Goal: Information Seeking & Learning: Find specific fact

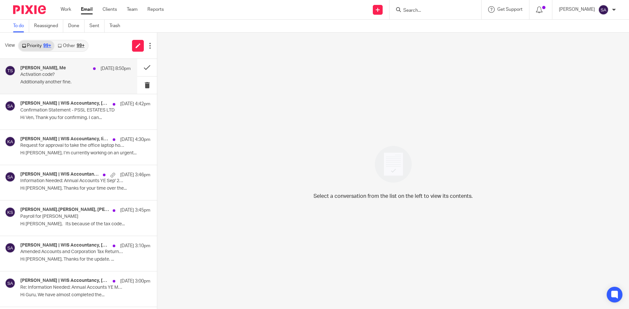
click at [57, 73] on p "Activation code?" at bounding box center [64, 75] width 88 height 6
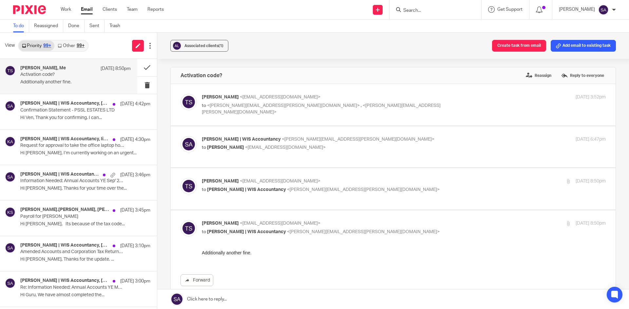
click at [429, 107] on p "to <shafiya.abdulla@wis-accountancy.co.uk> , <wijay.kanagasundaram@wis-accounta…" at bounding box center [336, 109] width 269 height 13
checkbox input "true"
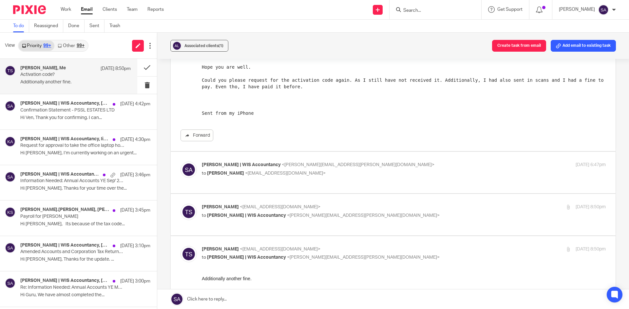
scroll to position [98, 0]
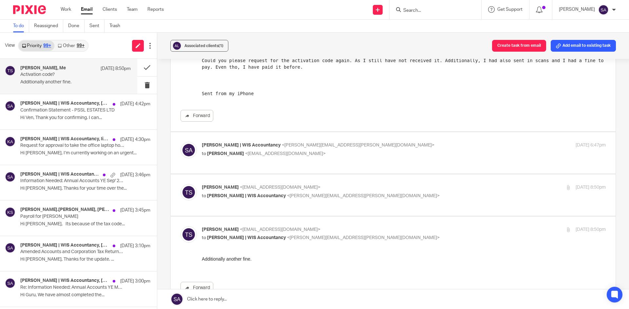
click at [431, 142] on label at bounding box center [393, 153] width 445 height 42
click at [180, 142] on input "checkbox" at bounding box center [180, 142] width 0 height 0
checkbox input "true"
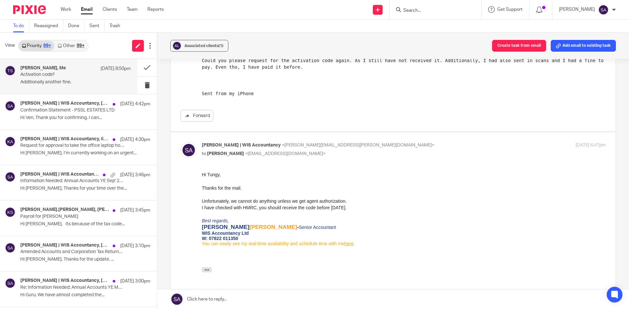
scroll to position [131, 0]
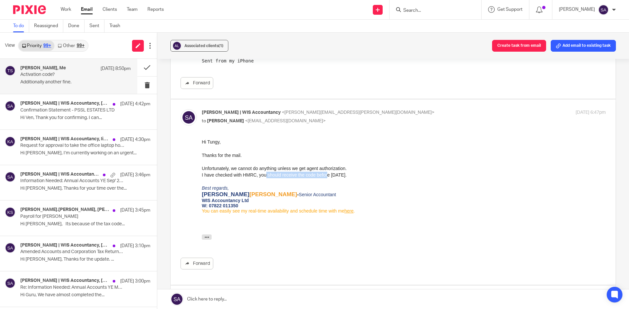
drag, startPoint x: 263, startPoint y: 176, endPoint x: 326, endPoint y: 178, distance: 62.6
click at [326, 178] on div "I have checked with HMRC, you should receive the code before 9th Sep 2025." at bounding box center [404, 175] width 404 height 7
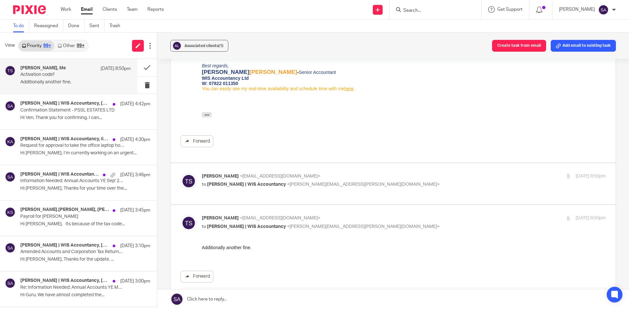
scroll to position [262, 0]
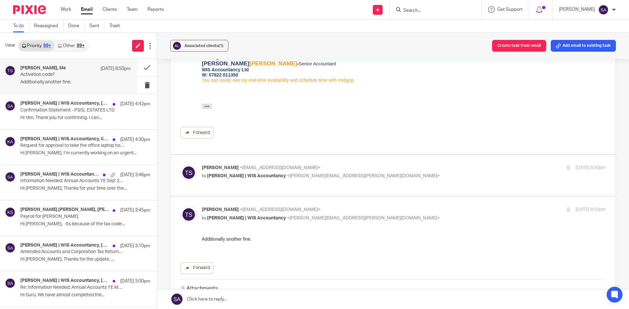
click at [420, 179] on p "to Shafiya Abdulla | WIS Accountancy <shafiya.abdulla@wis-accountancy.co.uk>" at bounding box center [336, 176] width 269 height 7
checkbox input "true"
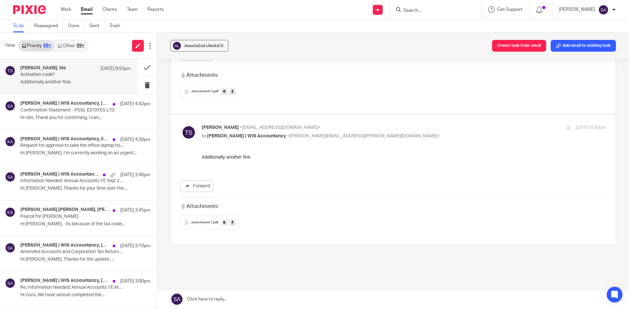
scroll to position [448, 0]
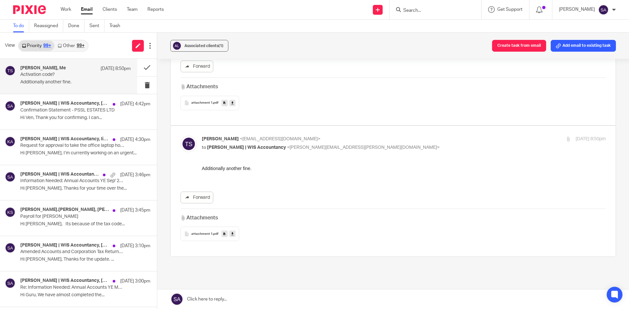
click at [200, 236] on span "attachment 1" at bounding box center [201, 235] width 21 height 4
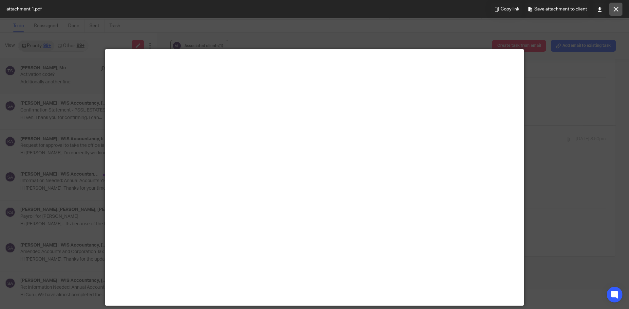
click at [614, 8] on icon at bounding box center [615, 9] width 5 height 5
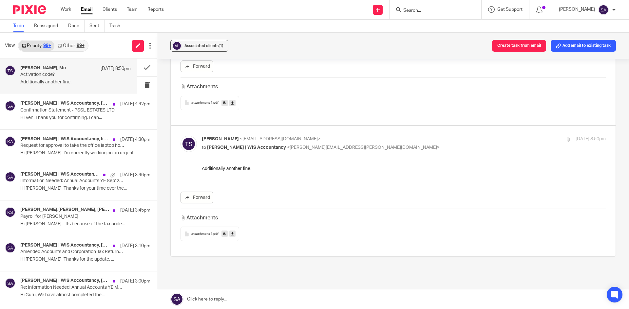
click at [417, 9] on input "Search" at bounding box center [431, 11] width 59 height 6
type input "think object"
click at [427, 26] on link at bounding box center [456, 28] width 111 height 15
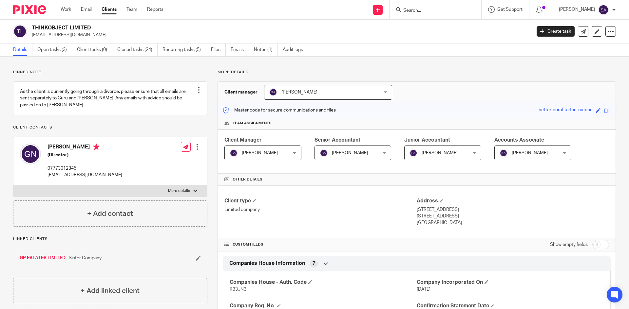
click at [421, 9] on input "Search" at bounding box center [431, 11] width 59 height 6
click at [238, 50] on link "Emails" at bounding box center [240, 50] width 18 height 13
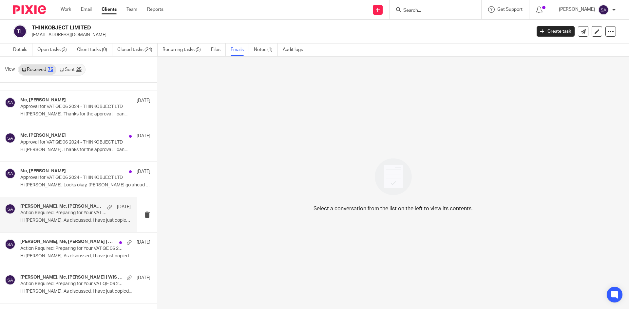
scroll to position [1732, 0]
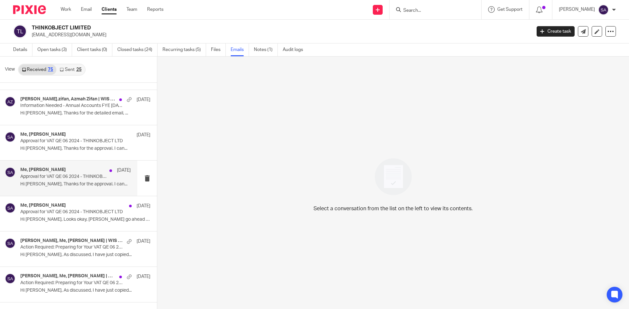
click at [65, 178] on p "Approval for VAT QE 06 2024 - THINKOBJECT LTD" at bounding box center [64, 177] width 88 height 6
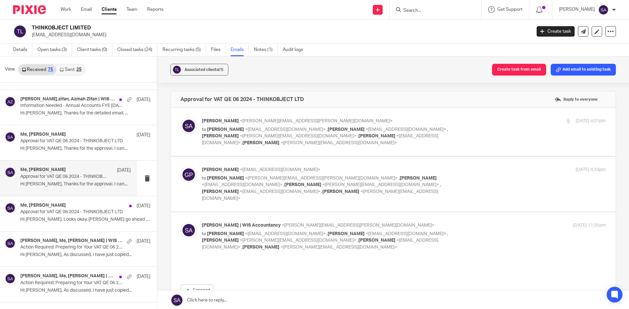
scroll to position [0, 0]
click at [61, 214] on p "Approval for VAT QE 06 2024 - THINKOBJECT LTD" at bounding box center [64, 213] width 88 height 6
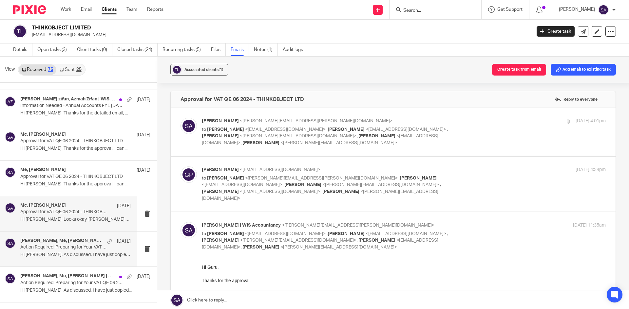
click at [65, 248] on p "Action Required: Preparing for Your VAT QE 06 2024 - THINKOBJECT LIMITED" at bounding box center [64, 248] width 88 height 6
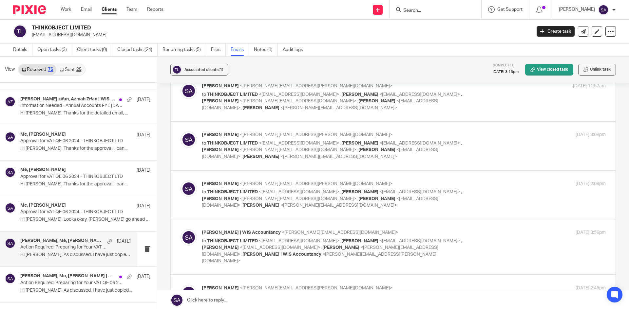
scroll to position [98, 0]
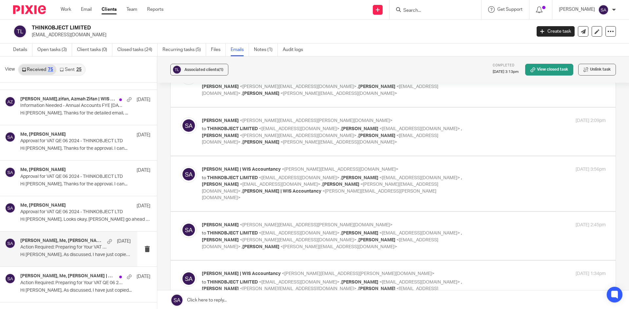
click at [475, 130] on div "[PERSON_NAME] <[PERSON_NAME][EMAIL_ADDRESS][PERSON_NAME][DOMAIN_NAME]> to THINK…" at bounding box center [404, 132] width 404 height 28
checkbox input "true"
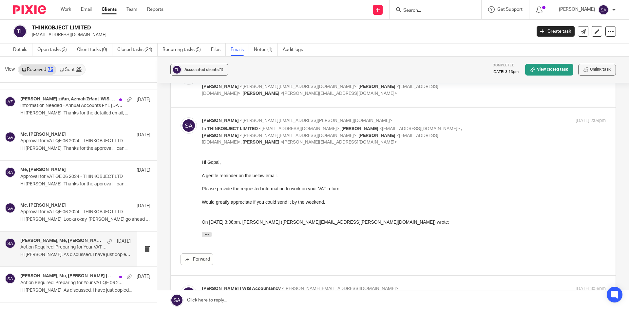
scroll to position [229, 0]
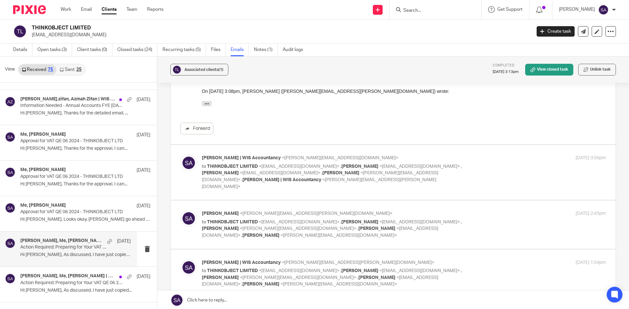
click at [477, 169] on div "[PERSON_NAME] | WIS Accountancy <[PERSON_NAME][EMAIL_ADDRESS][DOMAIN_NAME]> to …" at bounding box center [404, 172] width 404 height 35
checkbox input "true"
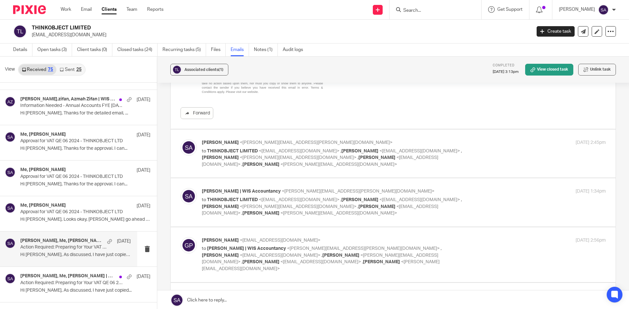
scroll to position [557, 0]
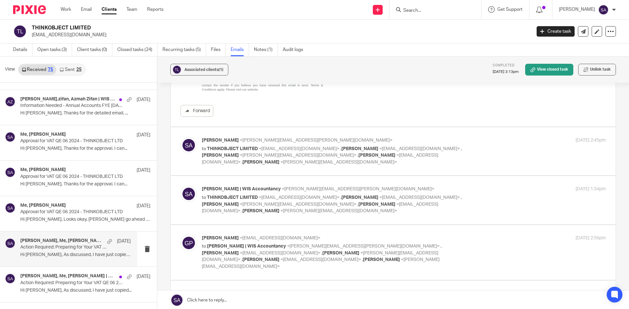
click at [477, 146] on div "[PERSON_NAME] <[PERSON_NAME][EMAIL_ADDRESS][PERSON_NAME][DOMAIN_NAME]> to THINK…" at bounding box center [404, 151] width 404 height 28
checkbox input "true"
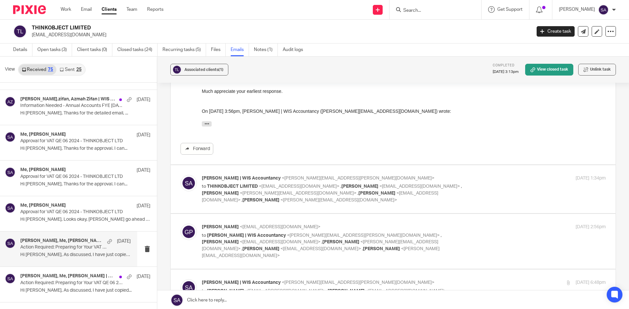
scroll to position [688, 0]
click at [472, 175] on div "[DATE] 1:34pm" at bounding box center [538, 178] width 135 height 7
checkbox input "true"
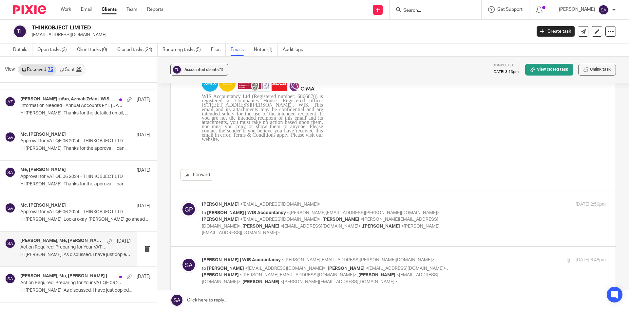
scroll to position [1113, 0]
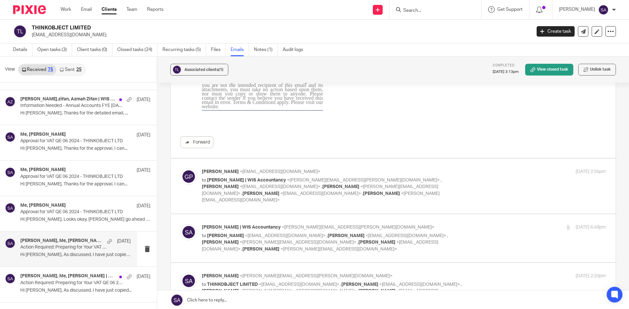
click at [471, 169] on div "[DATE] 2:56pm" at bounding box center [538, 172] width 135 height 7
checkbox input "true"
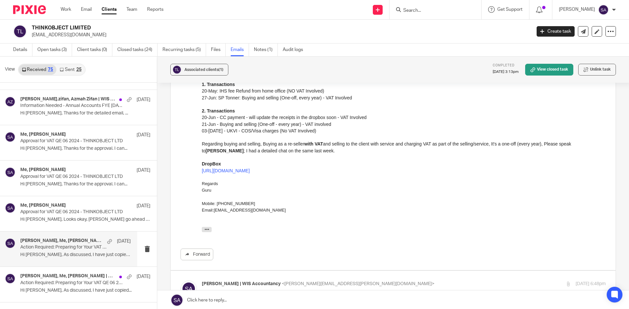
scroll to position [1277, 0]
click at [250, 170] on link "[URL][DOMAIN_NAME]" at bounding box center [226, 169] width 48 height 5
